Goal: Task Accomplishment & Management: Manage account settings

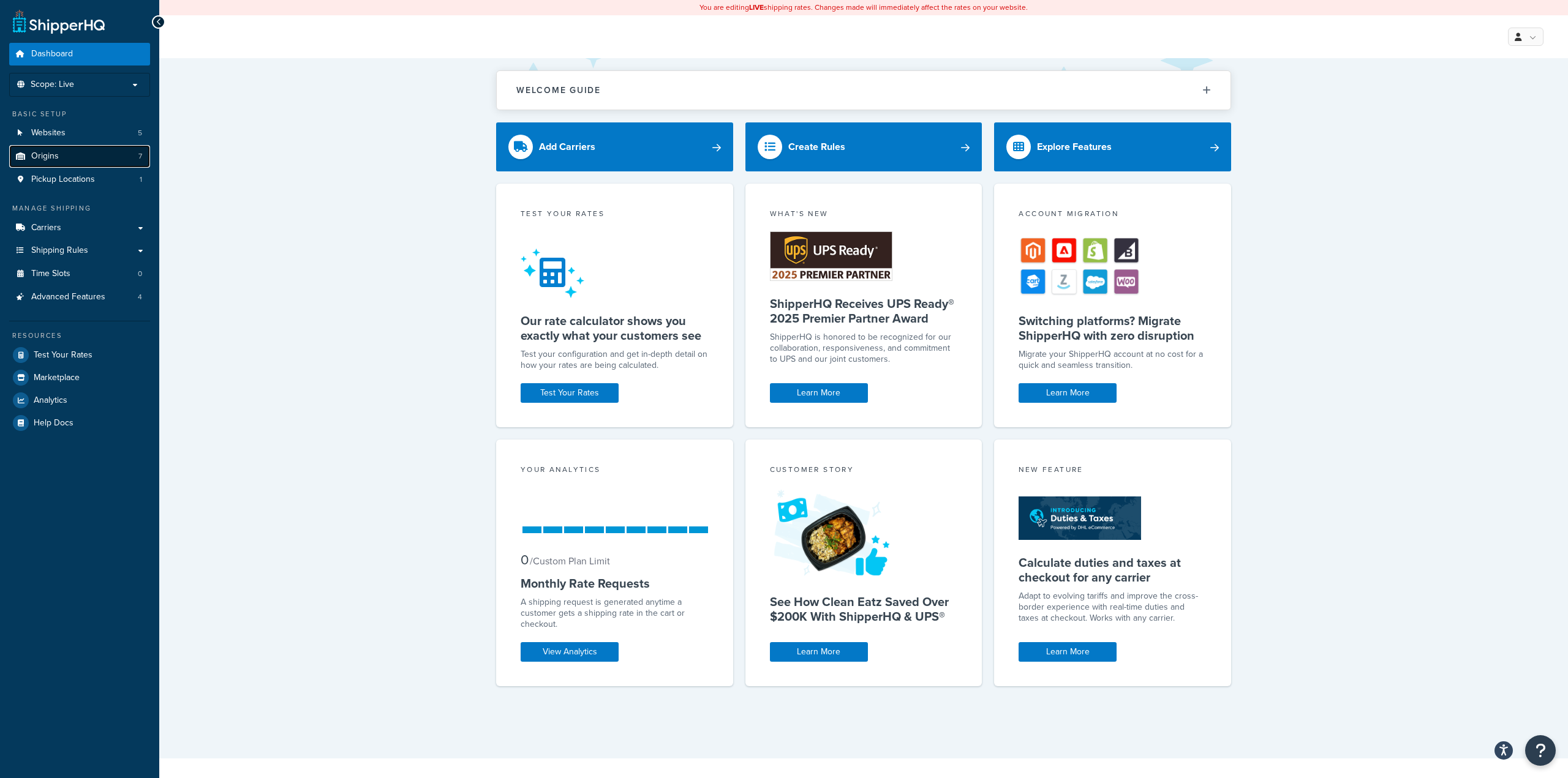
click at [81, 157] on link "Origins 7" at bounding box center [79, 156] width 141 height 23
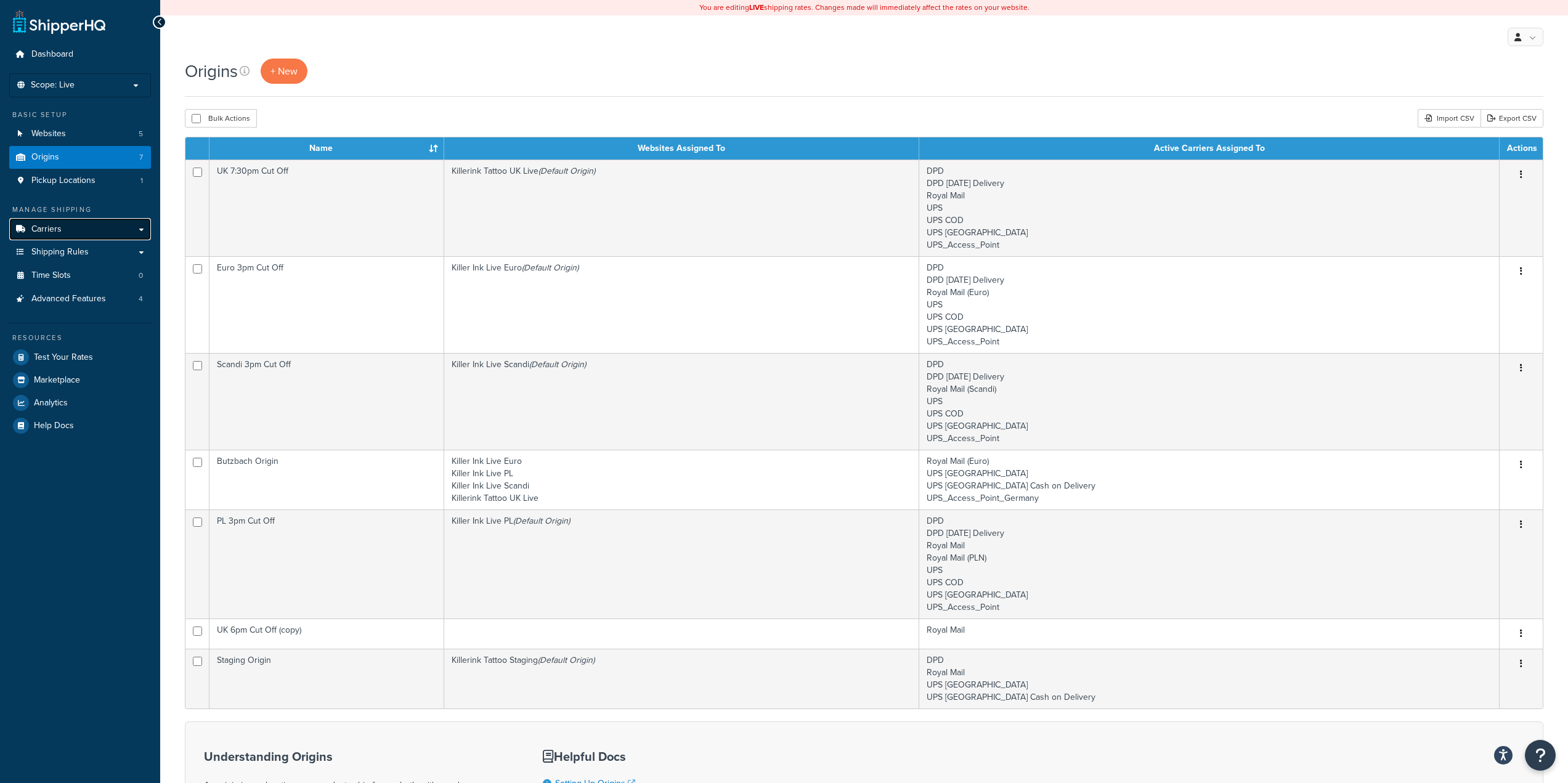
click at [85, 226] on link "Carriers" at bounding box center [80, 230] width 142 height 23
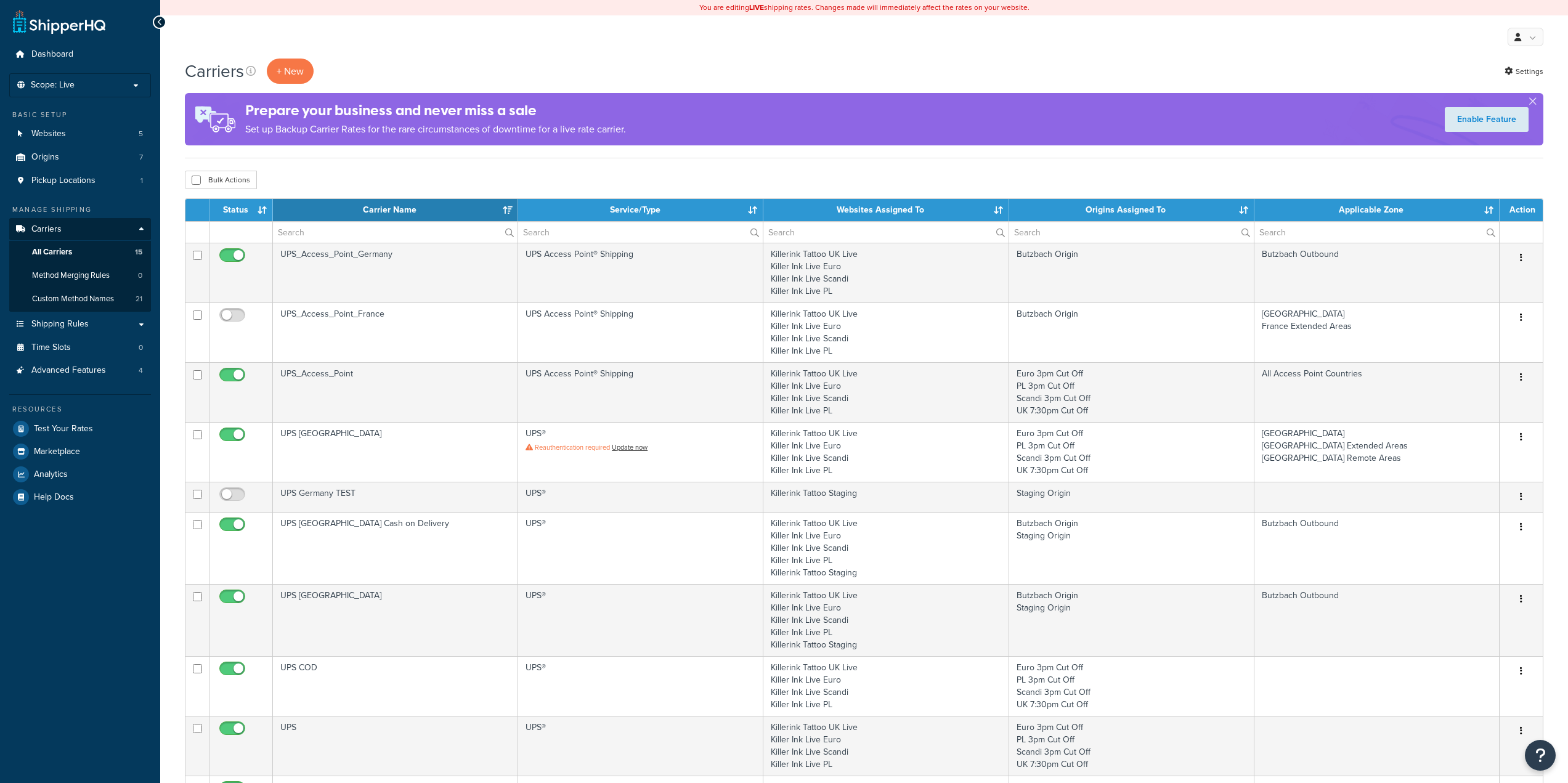
select select "15"
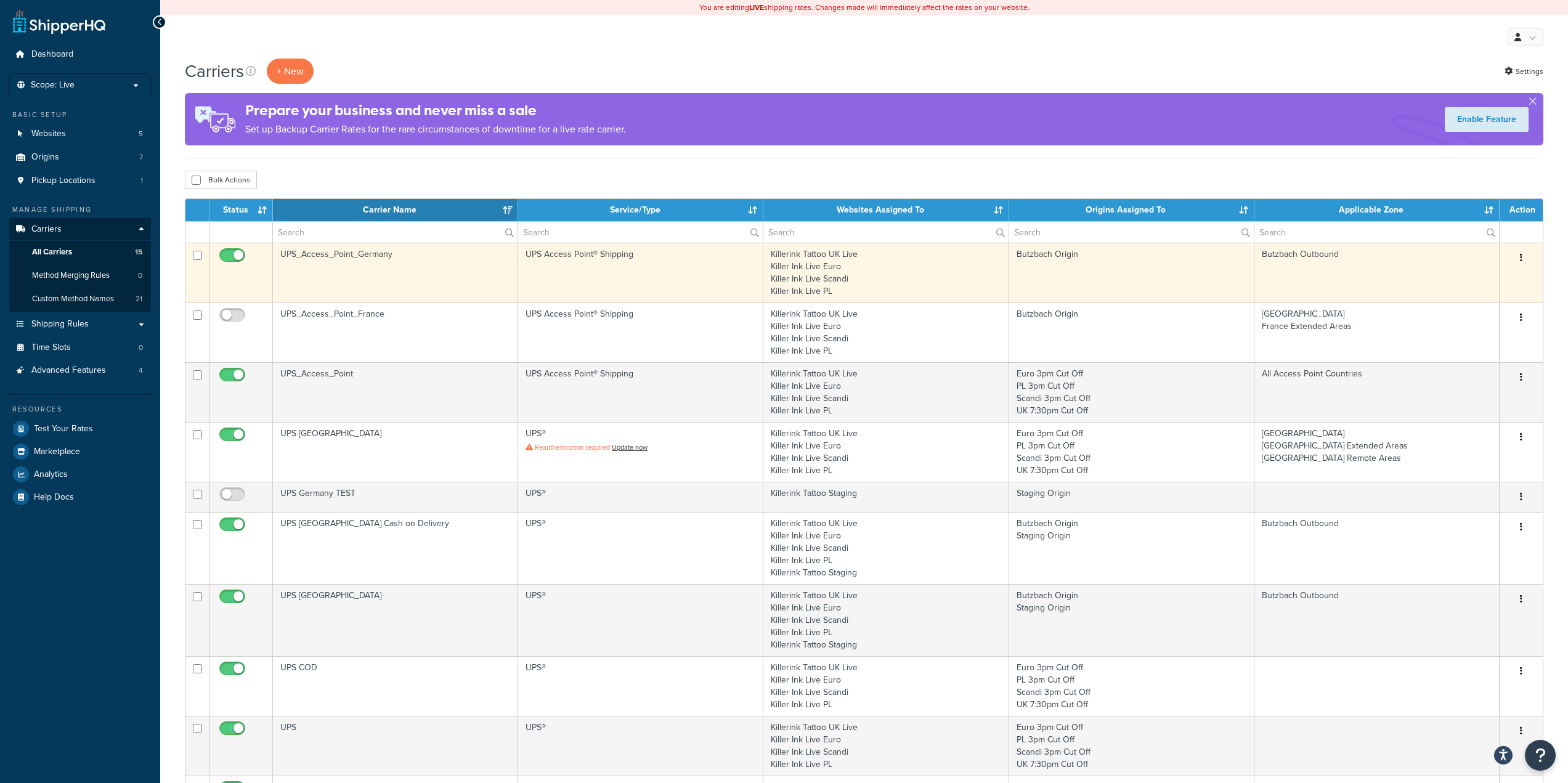
click at [435, 265] on td "UPS_Access_Point_Germany" at bounding box center [395, 273] width 245 height 60
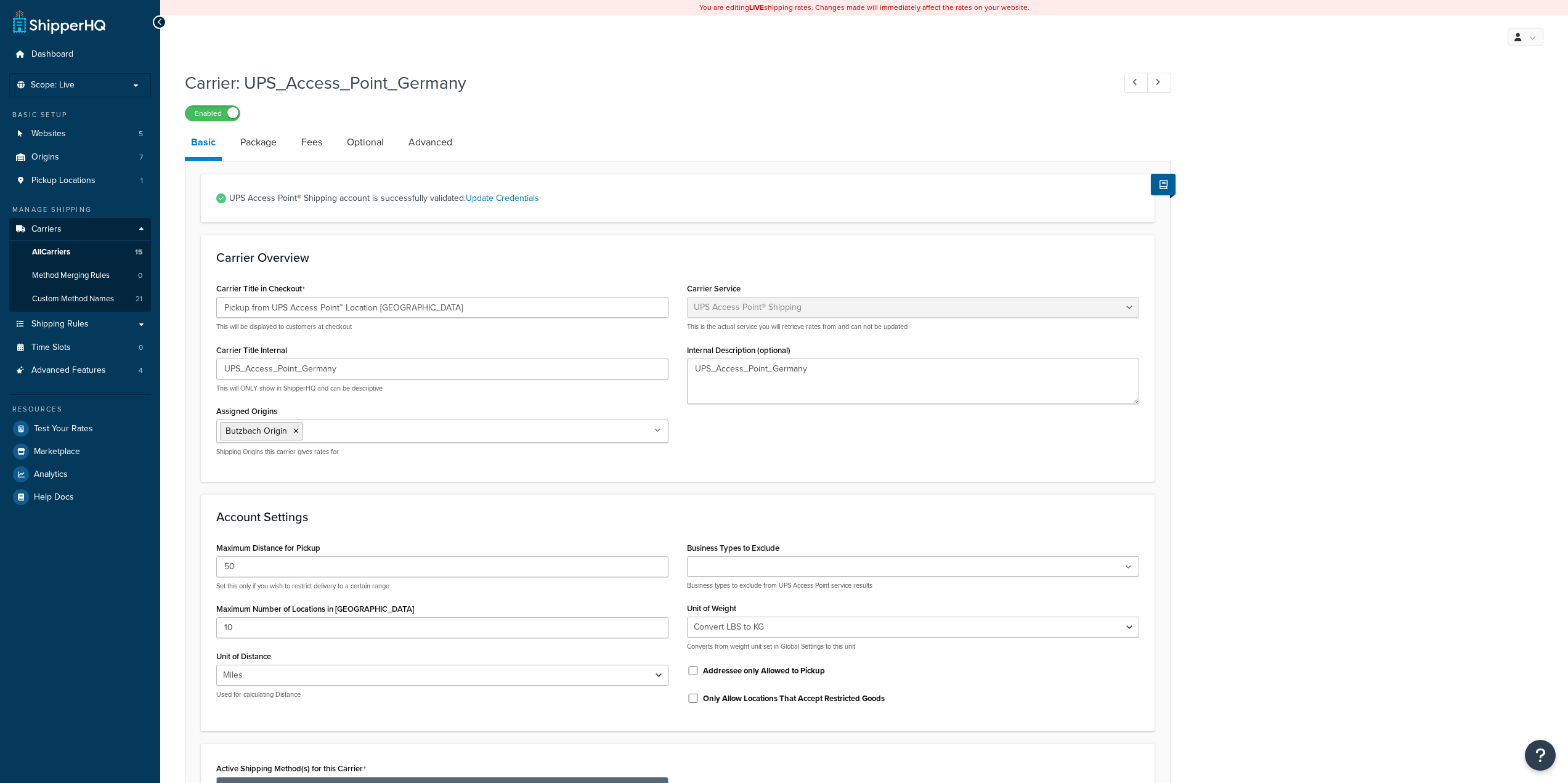
select select "accessPoint"
select select "convert_lb_kg"
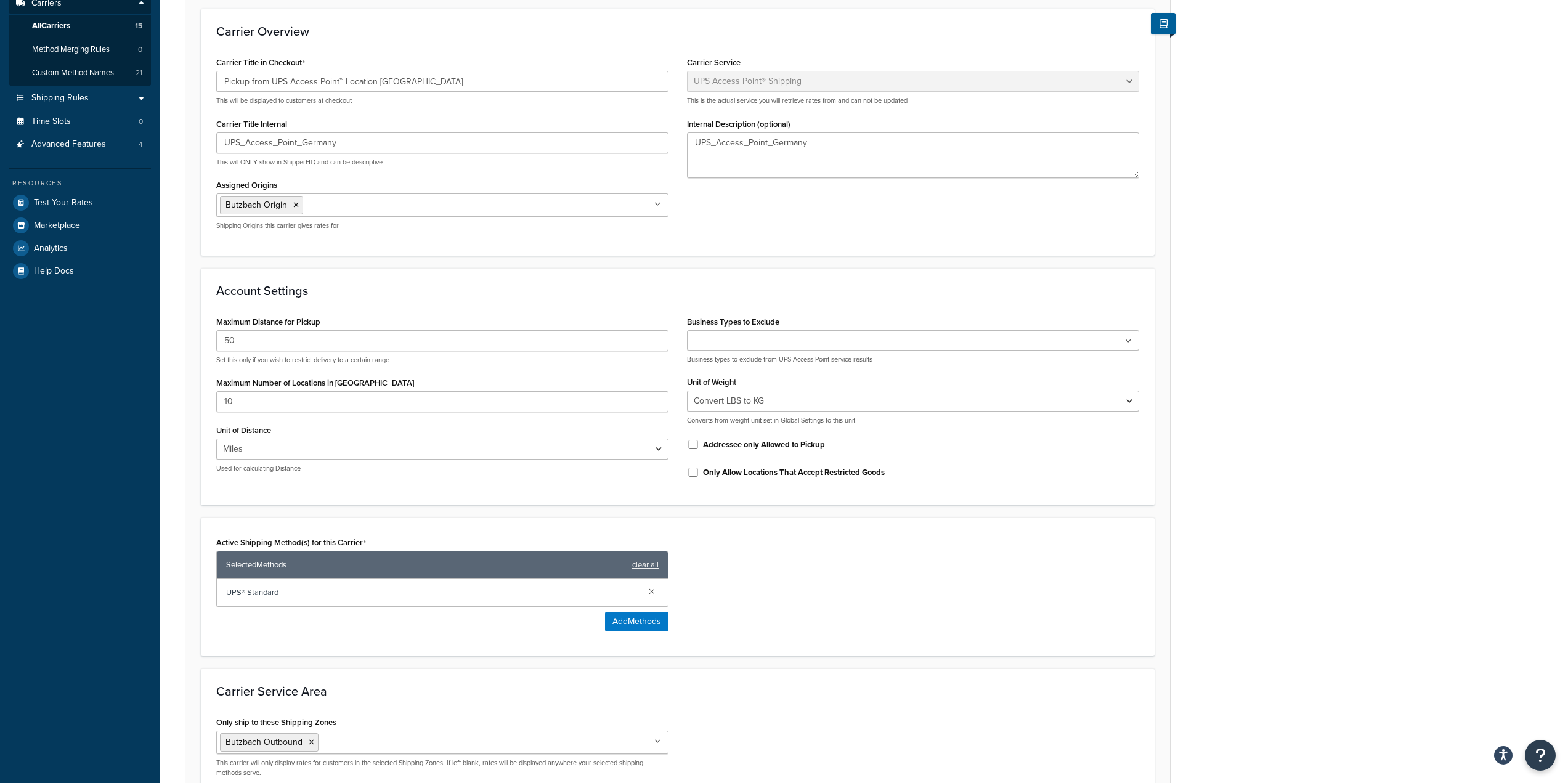
scroll to position [246, 0]
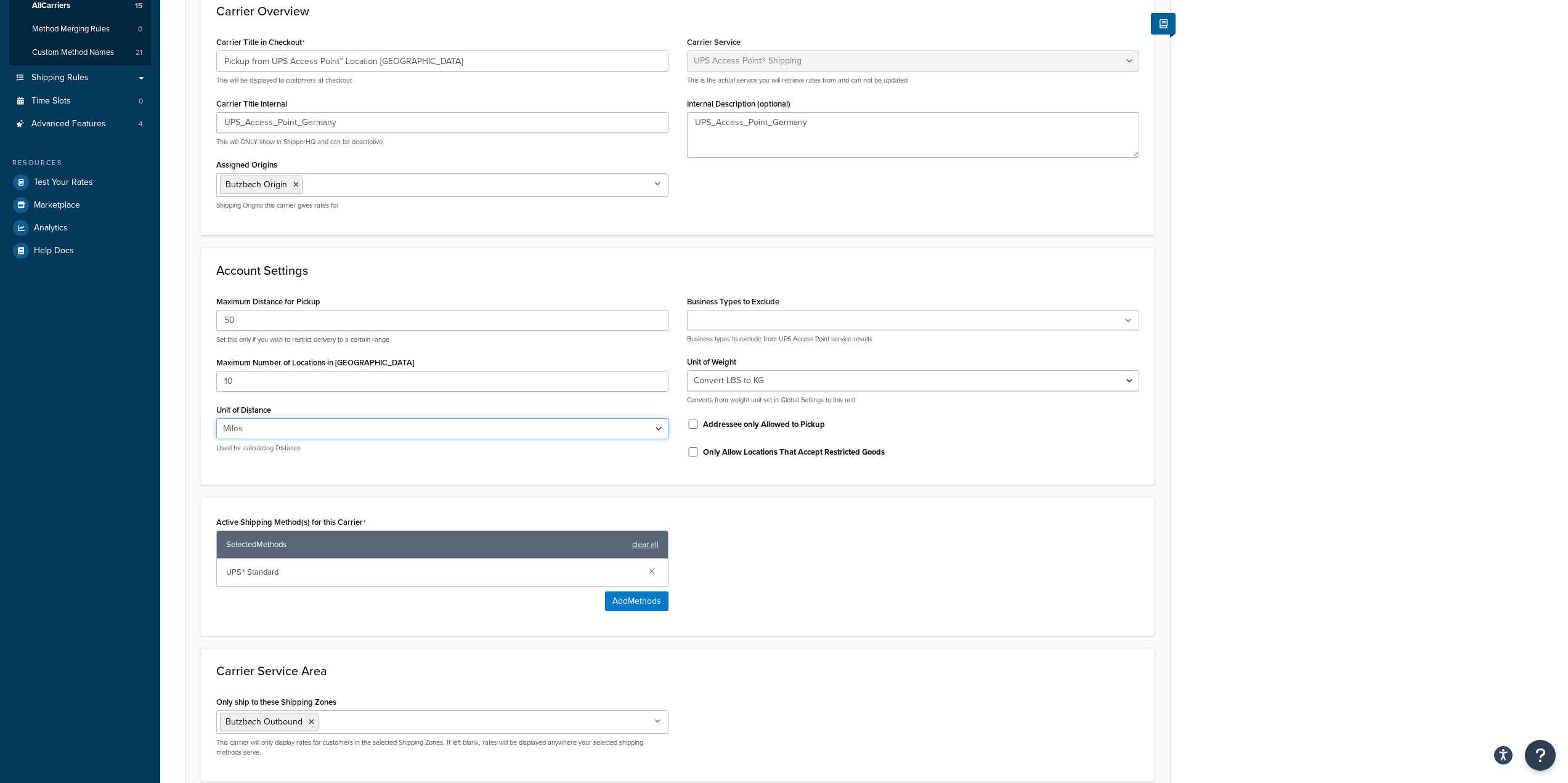
click at [359, 424] on select "Miles Kilometers" at bounding box center [442, 429] width 452 height 21
click at [362, 426] on select "Miles Kilometers" at bounding box center [442, 429] width 452 height 21
click at [359, 426] on select "Miles Kilometers" at bounding box center [442, 429] width 452 height 21
